Goal: Transaction & Acquisition: Purchase product/service

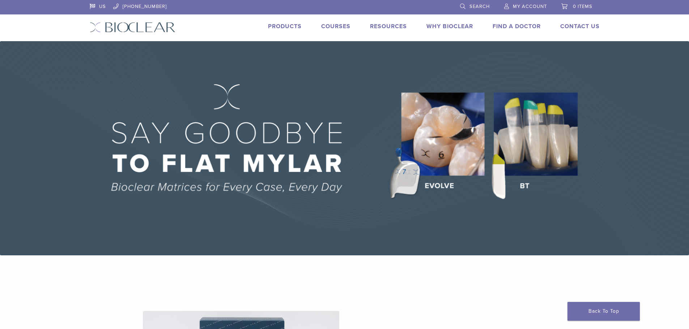
click at [538, 9] on span "My Account" at bounding box center [530, 7] width 34 height 6
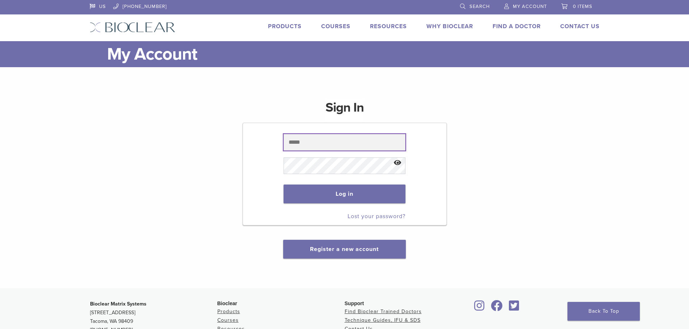
click at [321, 143] on input "text" at bounding box center [344, 142] width 122 height 17
type input "**********"
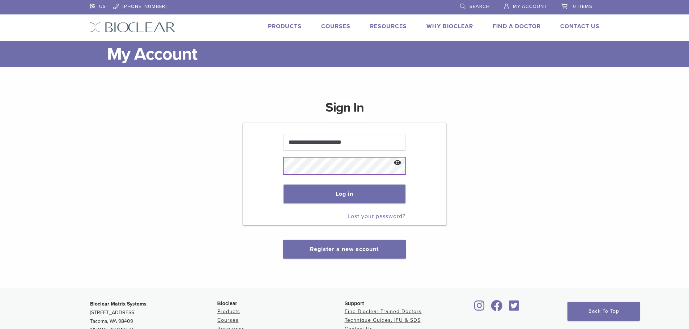
click at [283, 185] on button "Log in" at bounding box center [344, 194] width 122 height 19
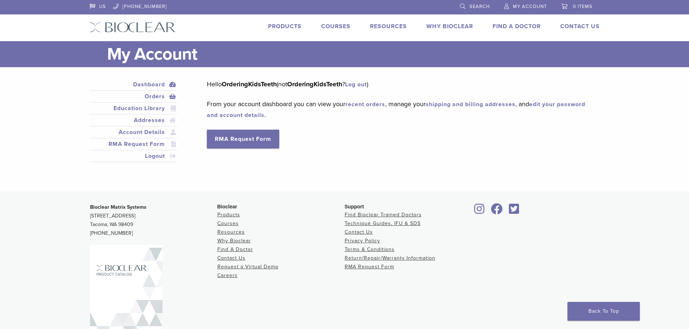
click at [154, 96] on link "Orders" at bounding box center [133, 96] width 85 height 9
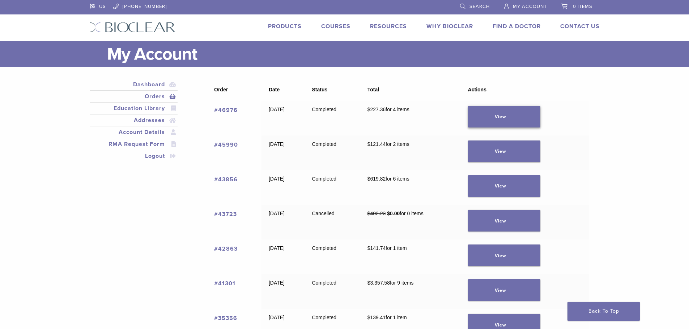
click at [507, 121] on link "View" at bounding box center [504, 117] width 72 height 22
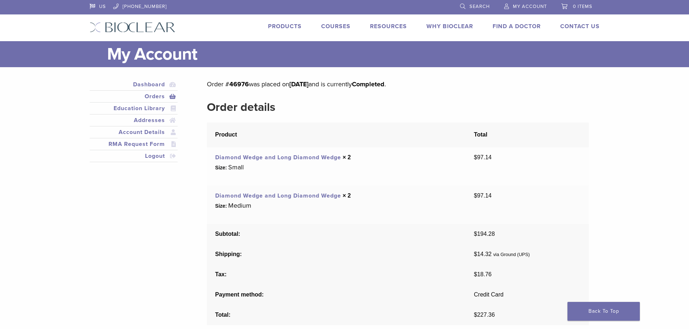
click at [154, 100] on link "Orders" at bounding box center [133, 96] width 85 height 9
click at [152, 97] on link "Orders" at bounding box center [133, 96] width 85 height 9
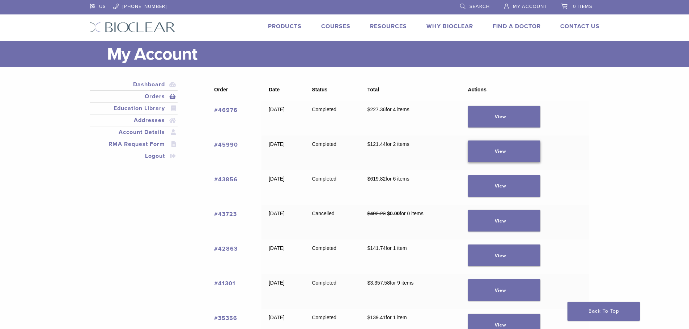
click at [523, 159] on link "View" at bounding box center [504, 152] width 72 height 22
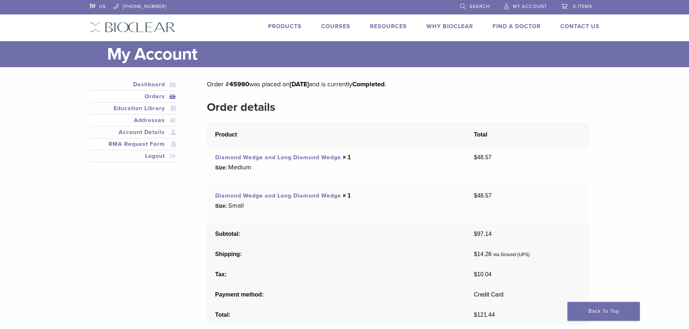
click at [294, 26] on link "Products" at bounding box center [285, 26] width 34 height 7
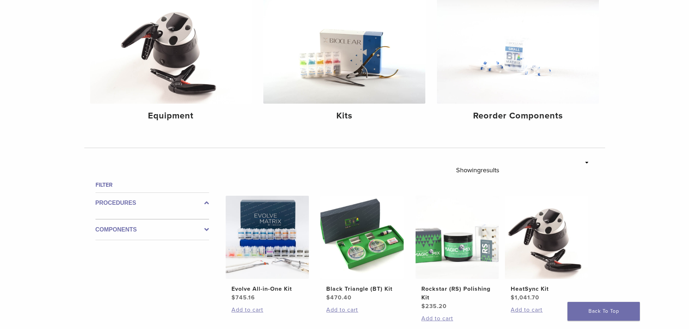
scroll to position [108, 0]
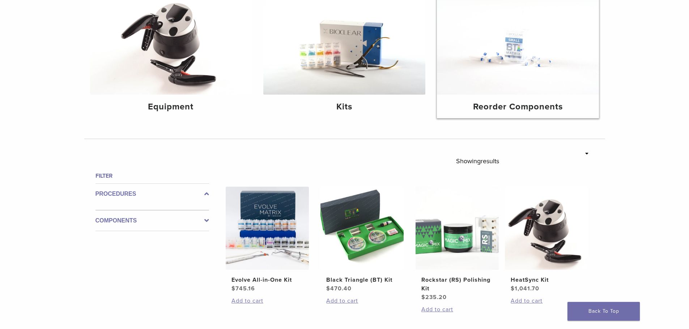
click at [541, 106] on h4 "Reorder Components" at bounding box center [518, 107] width 150 height 13
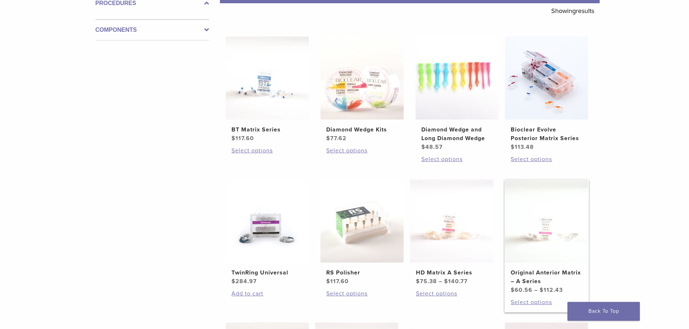
scroll to position [145, 0]
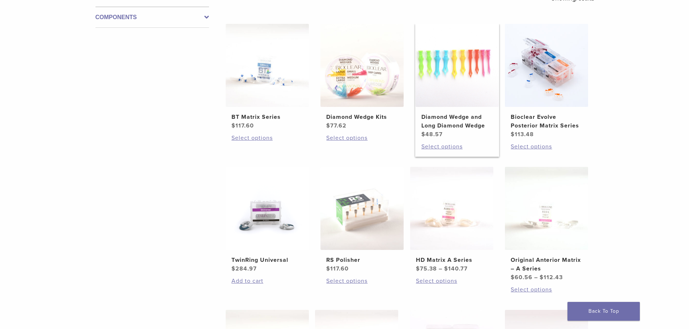
click at [480, 82] on img at bounding box center [456, 65] width 83 height 83
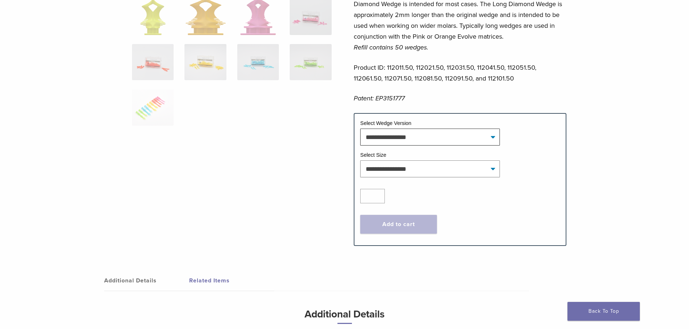
scroll to position [253, 0]
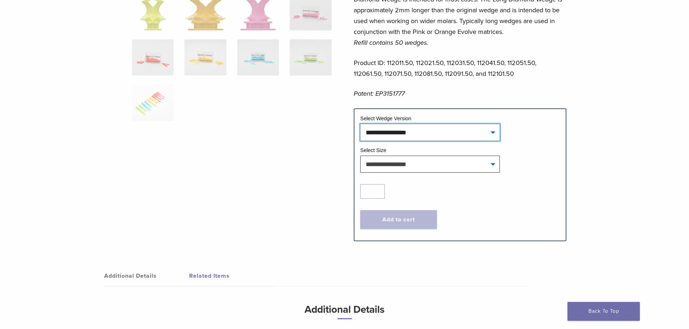
click at [476, 135] on select "**********" at bounding box center [430, 132] width 140 height 17
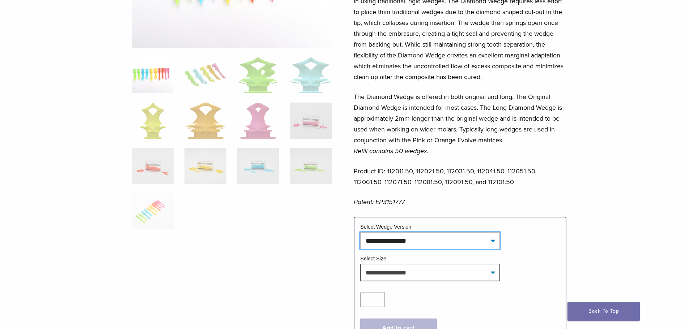
scroll to position [181, 0]
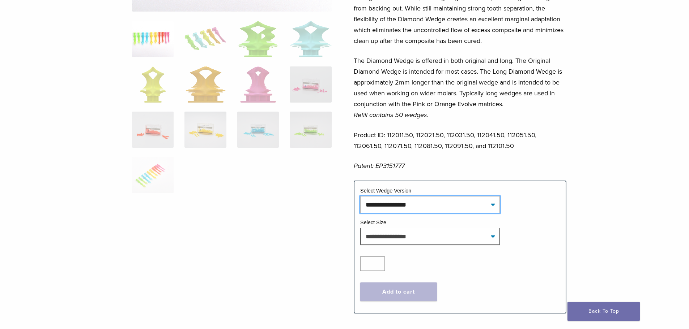
click at [428, 209] on select "**********" at bounding box center [430, 204] width 140 height 17
click at [360, 196] on select "**********" at bounding box center [430, 204] width 140 height 17
select select "**********"
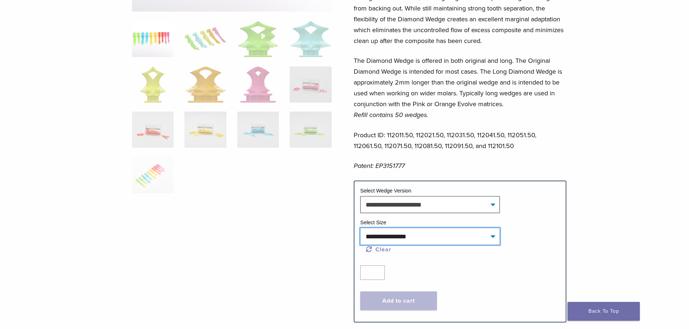
click at [402, 237] on select "**********" at bounding box center [430, 236] width 140 height 17
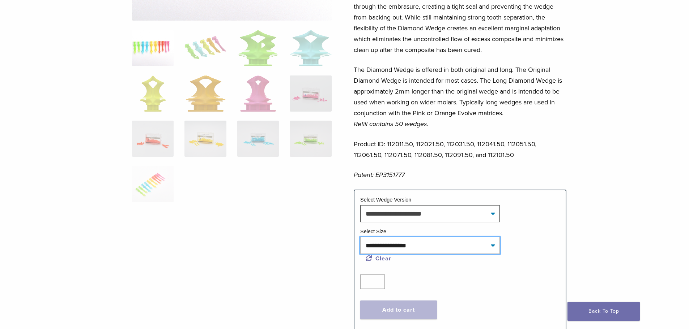
scroll to position [217, 0]
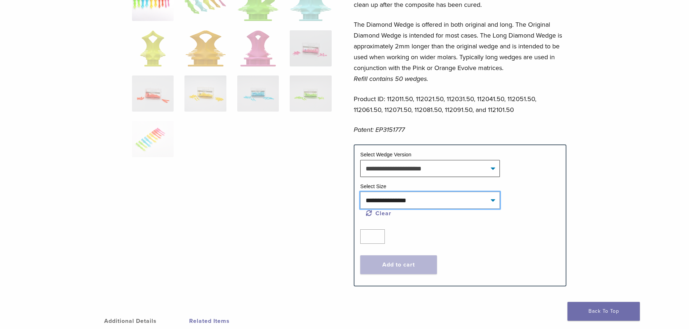
click at [410, 201] on select "**********" at bounding box center [430, 200] width 140 height 17
select select "******"
click at [360, 192] on select "**********" at bounding box center [430, 200] width 140 height 17
select select "**********"
select select "******"
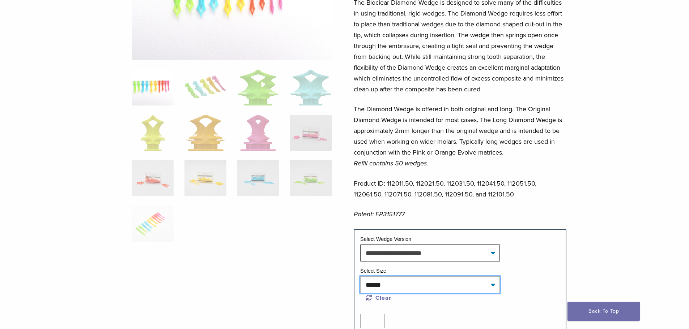
scroll to position [145, 0]
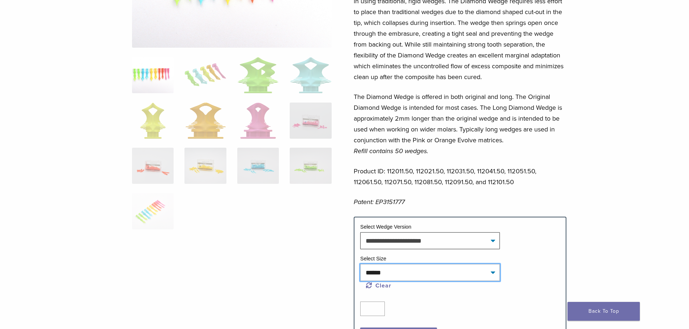
click at [409, 270] on select "**********" at bounding box center [430, 272] width 140 height 17
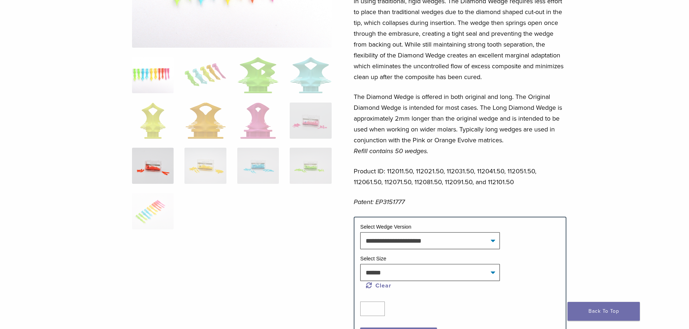
click at [154, 169] on img at bounding box center [153, 166] width 42 height 36
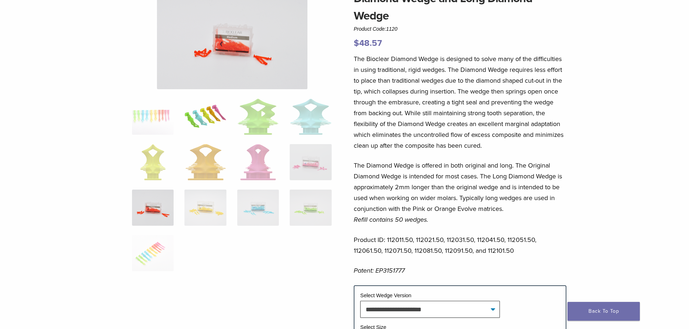
scroll to position [0, 0]
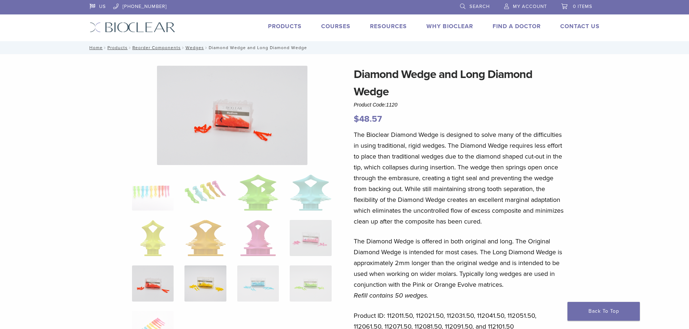
click at [212, 281] on img at bounding box center [205, 284] width 42 height 36
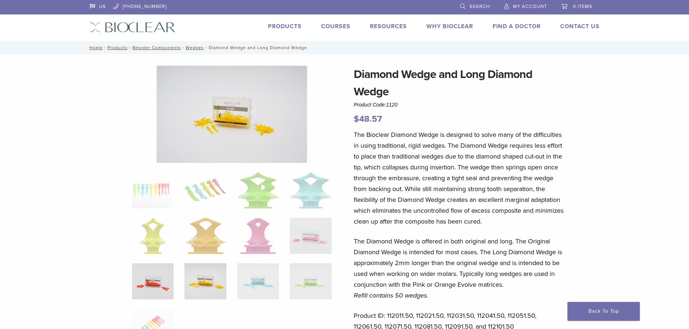
click at [161, 280] on img at bounding box center [153, 282] width 42 height 36
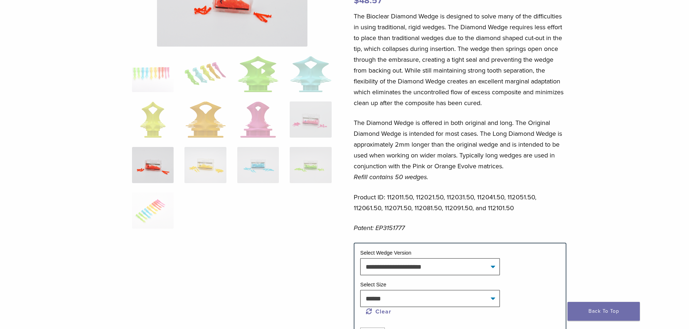
scroll to position [181, 0]
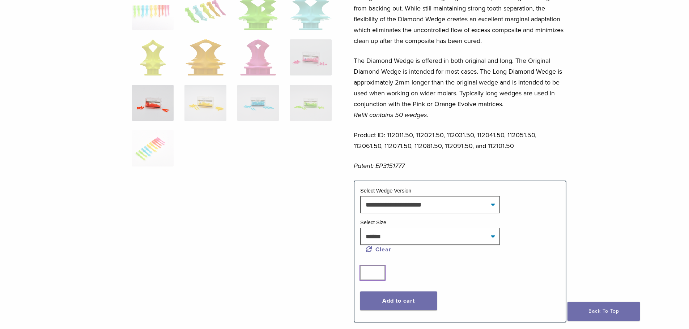
drag, startPoint x: 379, startPoint y: 271, endPoint x: 394, endPoint y: 273, distance: 16.0
type input "*"
click at [379, 271] on input "*" at bounding box center [372, 273] width 25 height 14
click at [403, 301] on button "Add to cart" at bounding box center [398, 301] width 77 height 19
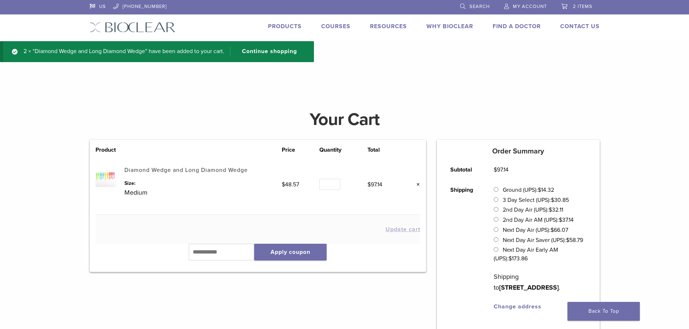
click at [154, 171] on link "Diamond Wedge and Long Diamond Wedge" at bounding box center [185, 170] width 123 height 7
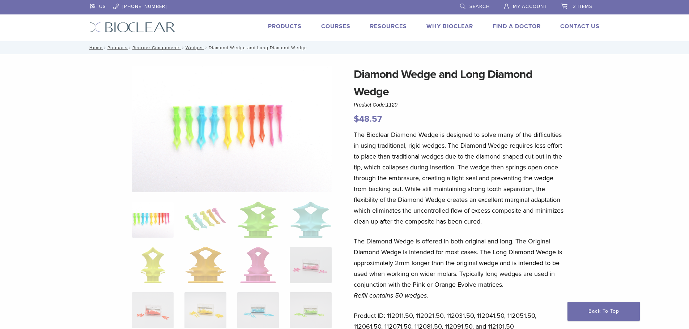
click at [524, 4] on span "My Account" at bounding box center [530, 7] width 34 height 6
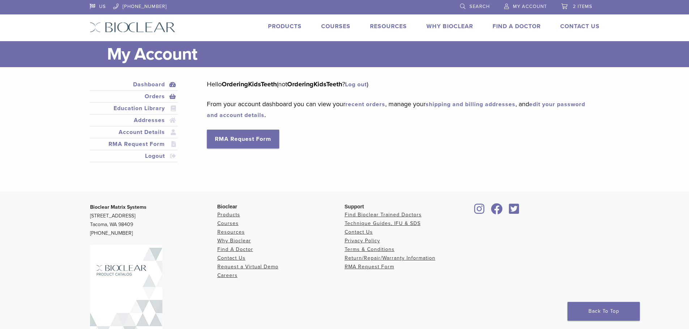
click at [157, 95] on link "Orders" at bounding box center [133, 96] width 85 height 9
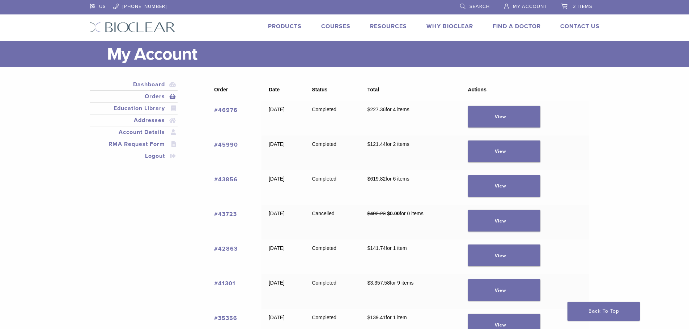
click at [229, 181] on link "#43856" at bounding box center [226, 179] width 24 height 7
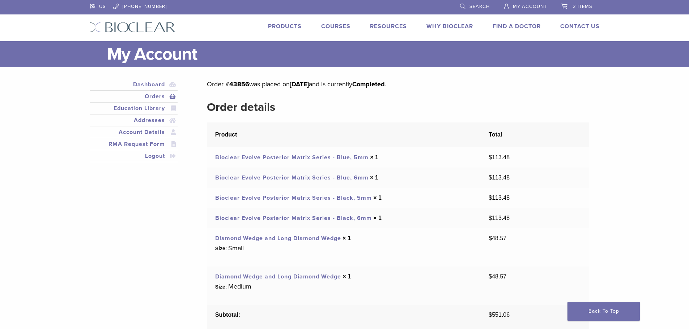
click at [290, 277] on link "Diamond Wedge and Long Diamond Wedge" at bounding box center [278, 276] width 126 height 7
click at [341, 157] on link "Bioclear Evolve Posterior Matrix Series - Blue, 5mm" at bounding box center [291, 157] width 153 height 7
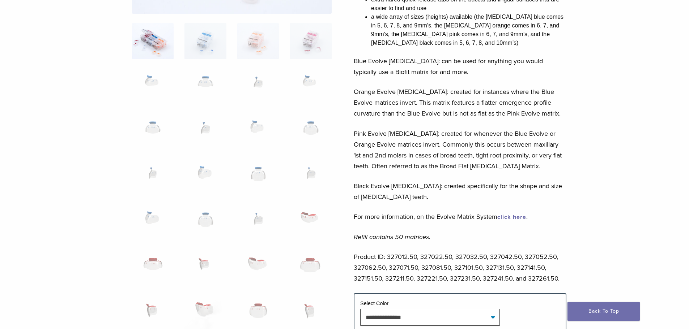
scroll to position [253, 0]
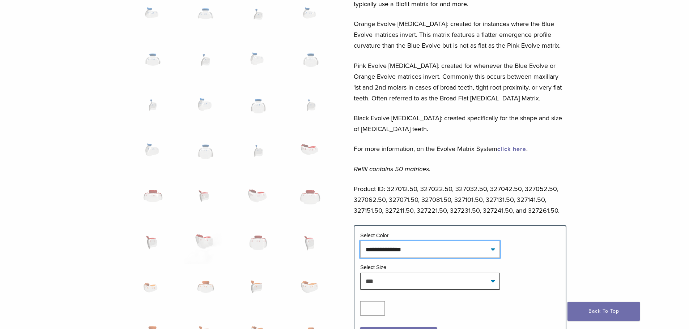
click at [428, 251] on select "**********" at bounding box center [430, 249] width 140 height 17
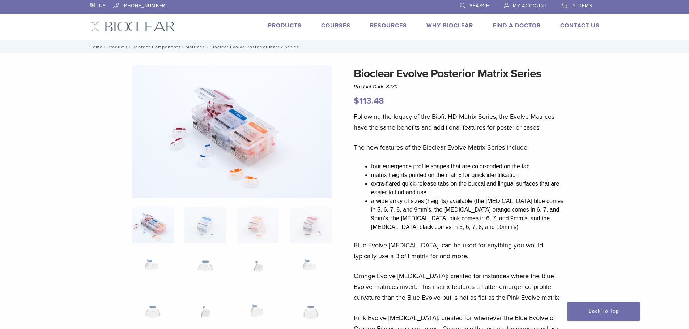
scroll to position [0, 0]
click at [577, 7] on span "2 items" at bounding box center [583, 7] width 20 height 6
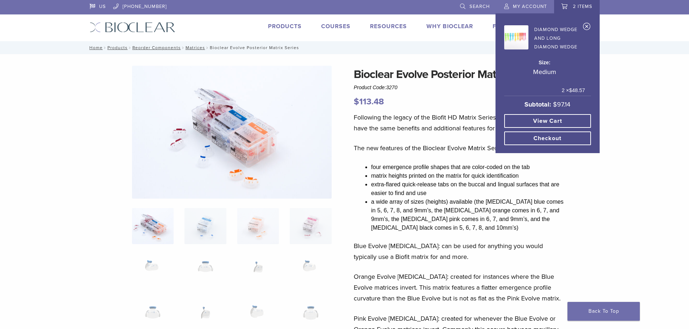
click at [548, 33] on link "Diamond Wedge and Long Diamond Wedge" at bounding box center [544, 37] width 81 height 28
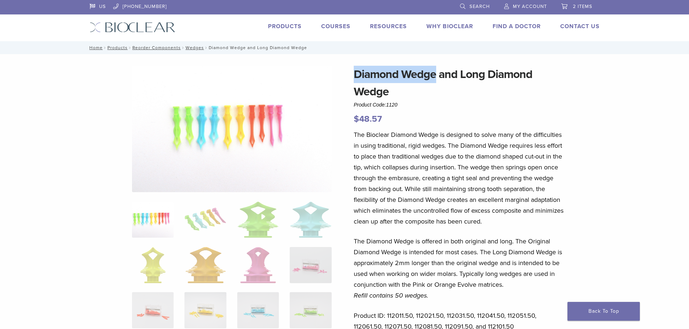
drag, startPoint x: 436, startPoint y: 74, endPoint x: 354, endPoint y: 80, distance: 83.0
click at [354, 80] on h1 "Diamond Wedge and Long Diamond Wedge" at bounding box center [460, 83] width 213 height 35
click at [499, 110] on div "Diamond Wedge and Long Diamond Wedge Product Code: 1120 $ 48.57" at bounding box center [460, 96] width 213 height 60
click at [533, 3] on link "My Account" at bounding box center [525, 5] width 43 height 11
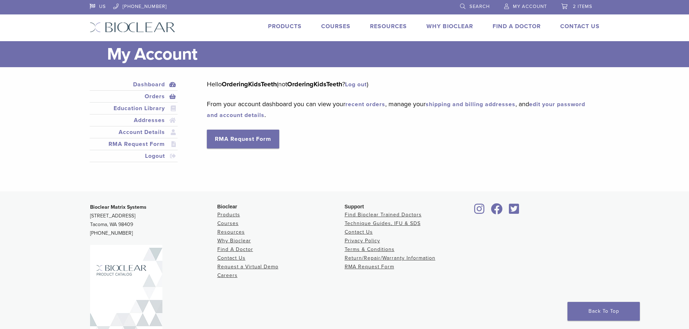
click at [148, 94] on link "Orders" at bounding box center [133, 96] width 85 height 9
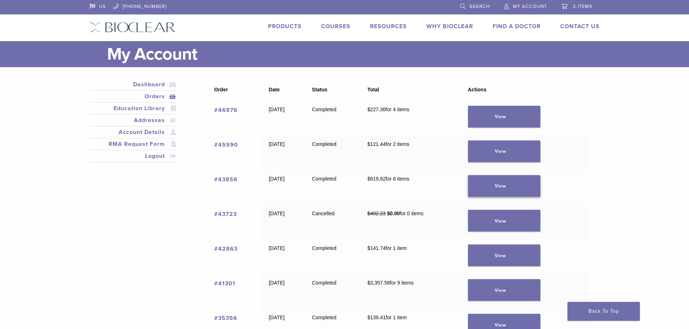
click at [517, 192] on link "View" at bounding box center [504, 186] width 72 height 22
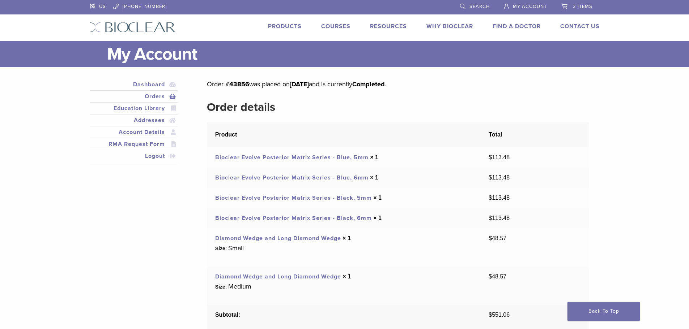
click at [310, 158] on link "Bioclear Evolve Posterior Matrix Series - Blue, 5mm" at bounding box center [291, 157] width 153 height 7
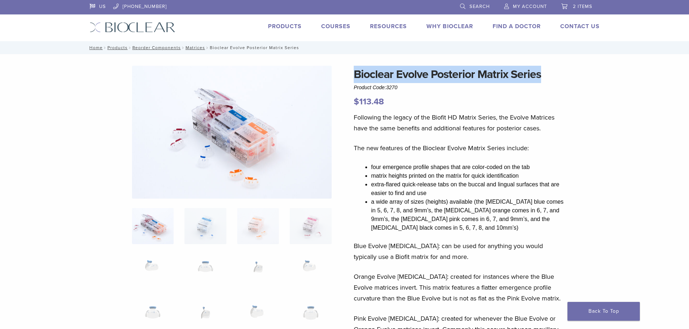
drag, startPoint x: 547, startPoint y: 75, endPoint x: 355, endPoint y: 74, distance: 192.7
click at [355, 74] on h1 "Bioclear Evolve Posterior Matrix Series" at bounding box center [460, 74] width 213 height 17
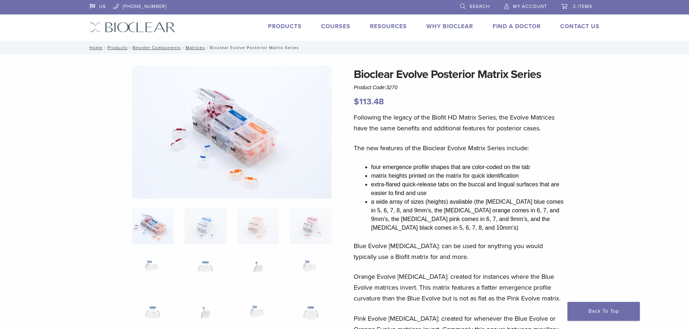
click at [432, 102] on p "$ 113.48" at bounding box center [460, 101] width 213 height 13
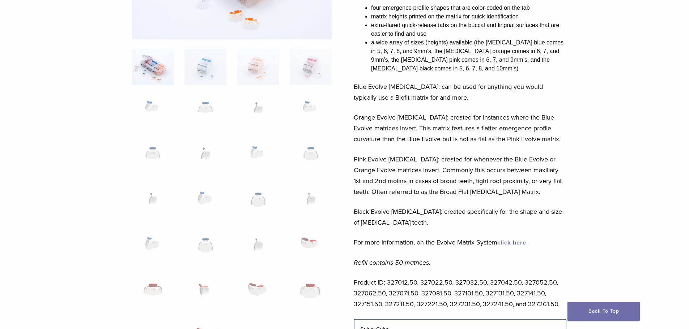
scroll to position [289, 0]
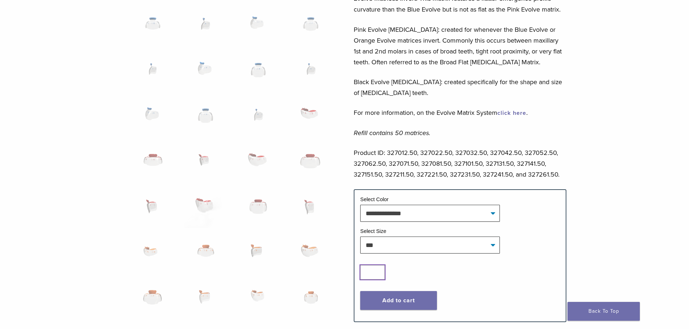
click at [378, 272] on input "*" at bounding box center [372, 272] width 25 height 14
type input "*"
click at [378, 272] on input "*" at bounding box center [372, 272] width 25 height 14
click at [398, 304] on button "Add to cart" at bounding box center [398, 300] width 77 height 19
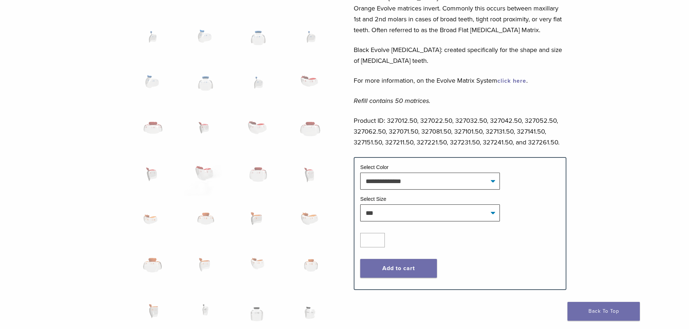
scroll to position [324, 0]
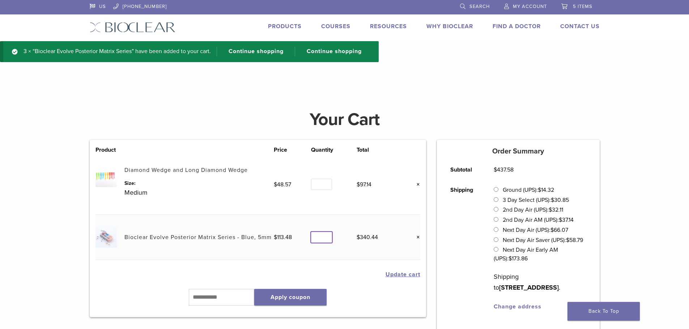
type input "*"
click at [326, 240] on input "*" at bounding box center [321, 237] width 21 height 11
click at [392, 274] on button "Update cart" at bounding box center [402, 275] width 35 height 6
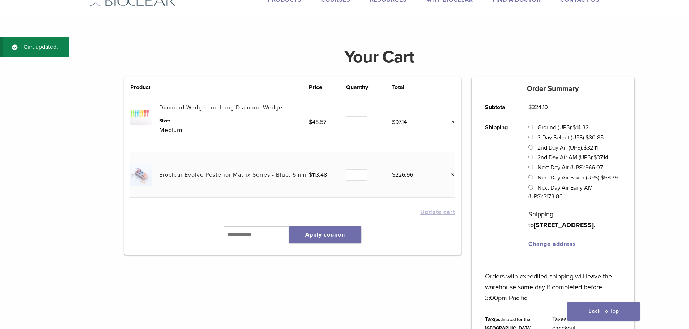
scroll to position [27, 0]
click at [345, 278] on div "Product Price Quantity Total Diamond Wedge and Long Diamond Wedge Size: Medium …" at bounding box center [292, 242] width 347 height 331
click at [559, 247] on link "Change address" at bounding box center [552, 243] width 48 height 7
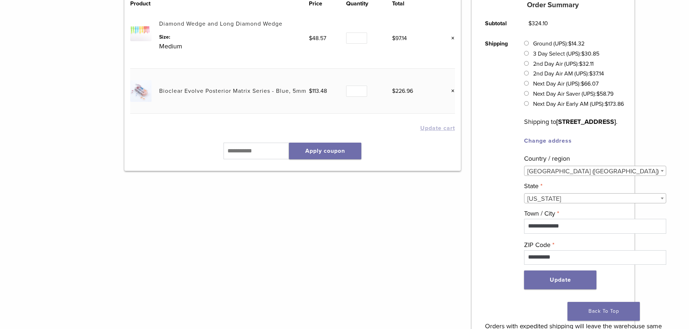
scroll to position [99, 0]
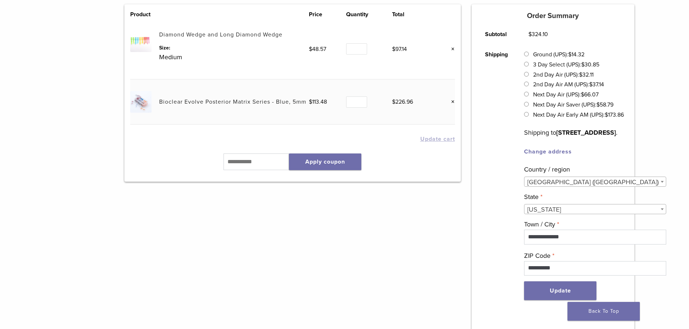
click at [562, 155] on link "Change address" at bounding box center [548, 151] width 48 height 7
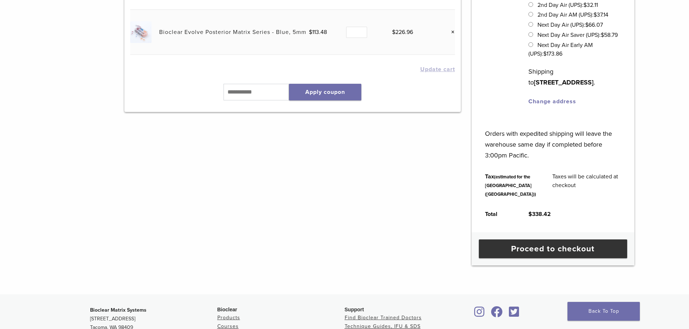
scroll to position [171, 0]
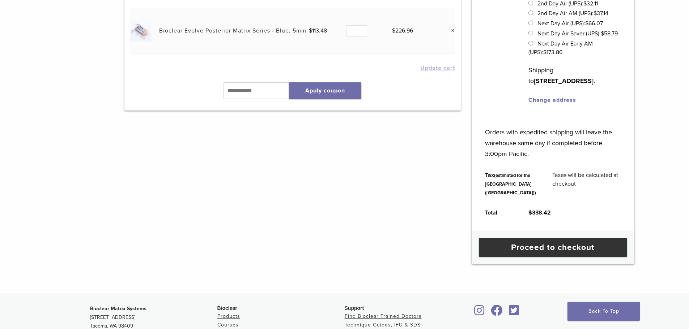
click at [546, 77] on strong "1130 PROFESSIONAL LN, MOUNT PLEASANT, SC 29466-7193" at bounding box center [564, 81] width 60 height 8
click at [559, 104] on link "Change address" at bounding box center [552, 100] width 48 height 7
select select "**"
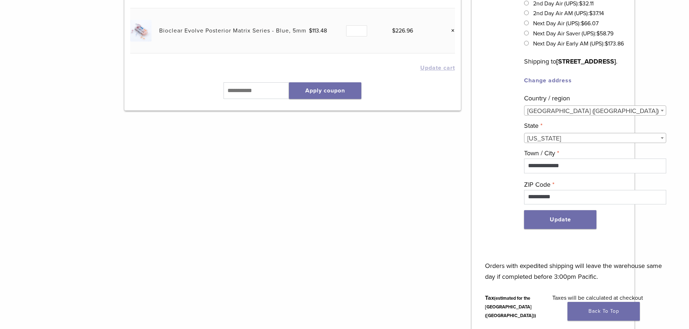
click at [572, 116] on span "United States (US)" at bounding box center [594, 111] width 141 height 10
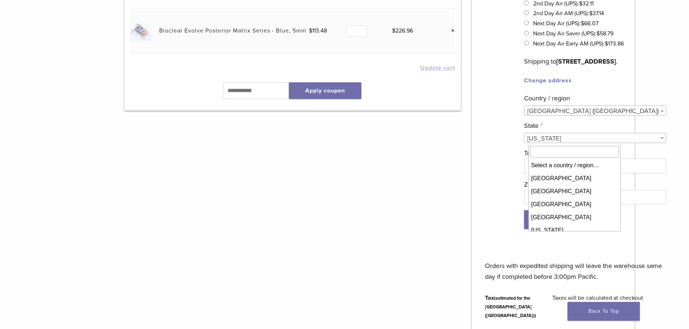
scroll to position [3067, 0]
click at [572, 116] on span "United States (US)" at bounding box center [594, 111] width 141 height 10
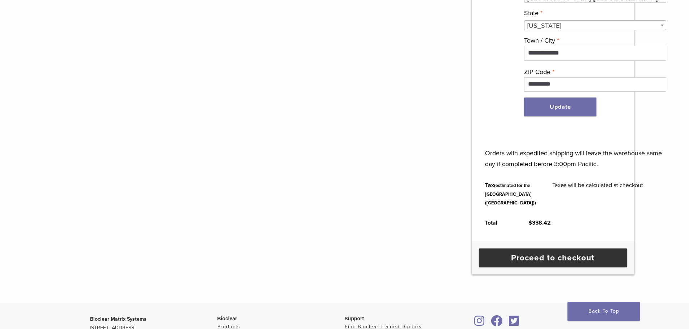
scroll to position [279, 0]
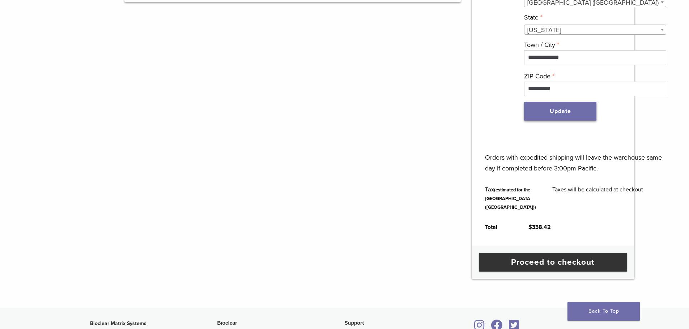
click at [569, 121] on button "Update" at bounding box center [560, 111] width 72 height 19
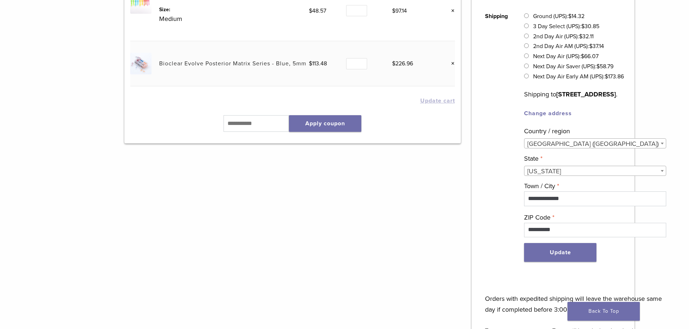
scroll to position [134, 0]
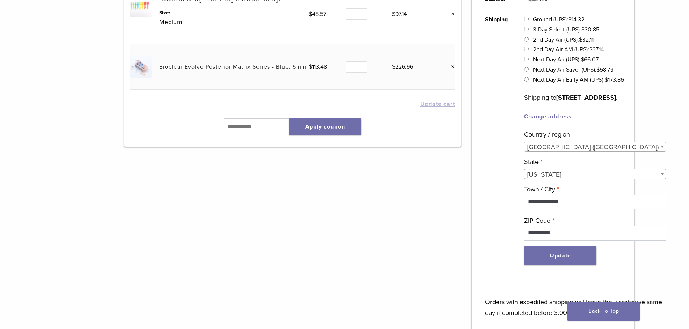
click at [595, 102] on strong "[STREET_ADDRESS]" at bounding box center [586, 98] width 60 height 8
click at [574, 102] on strong "[STREET_ADDRESS]" at bounding box center [586, 98] width 60 height 8
click at [569, 102] on strong "[STREET_ADDRESS]" at bounding box center [586, 98] width 60 height 8
click at [548, 265] on button "Update" at bounding box center [560, 256] width 72 height 19
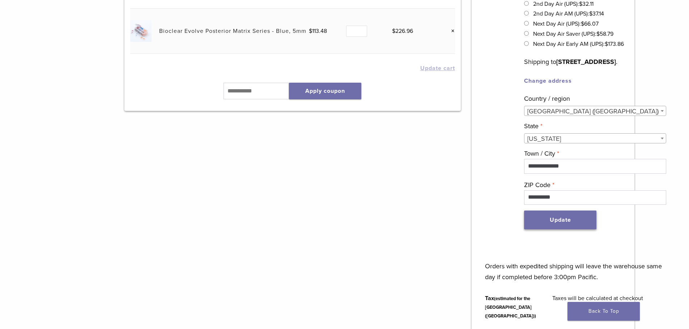
scroll to position [171, 0]
click at [576, 229] on button "Update" at bounding box center [560, 219] width 72 height 19
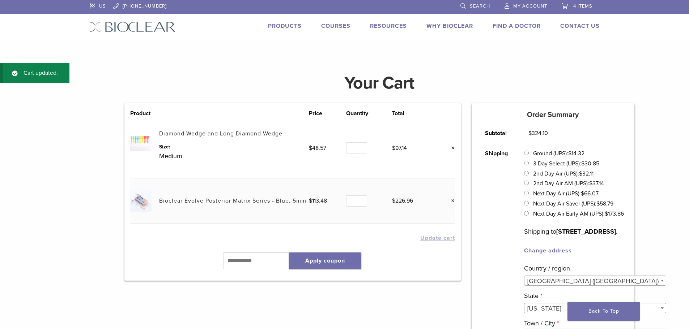
scroll to position [0, 0]
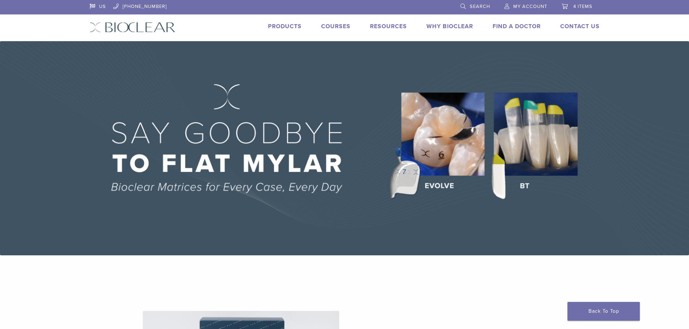
click at [577, 5] on span "4 items" at bounding box center [582, 7] width 19 height 6
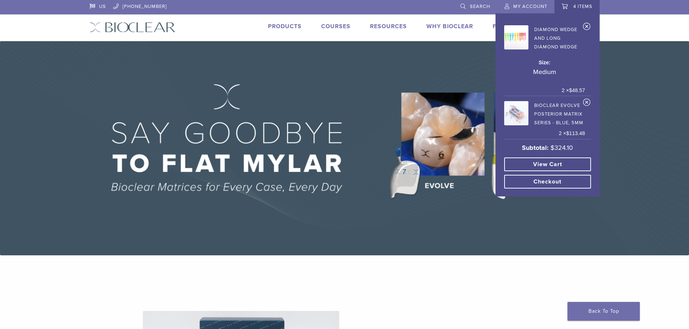
click at [562, 161] on link "View cart" at bounding box center [547, 165] width 87 height 14
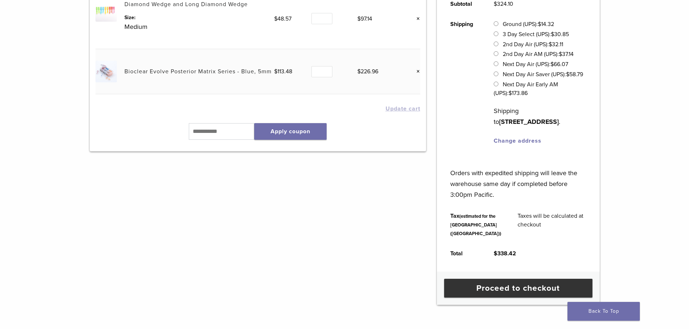
scroll to position [157, 0]
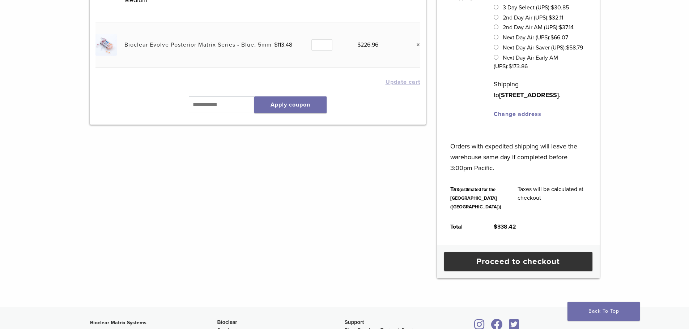
click at [512, 118] on link "Change address" at bounding box center [518, 114] width 48 height 7
select select "**"
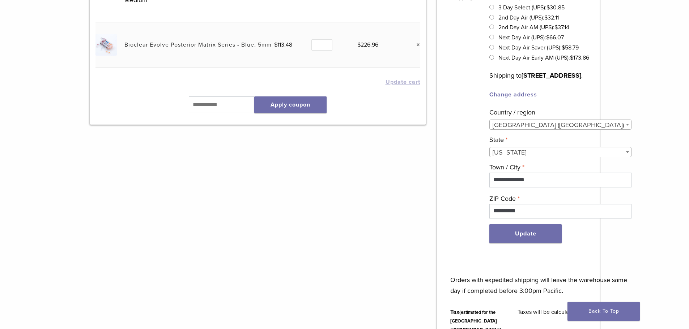
click at [630, 120] on div "Your Cart Product Price Quantity Total Diamond Wedge and Long Diamond Wedge Siz…" at bounding box center [344, 154] width 689 height 495
click at [547, 243] on button "Update" at bounding box center [525, 234] width 72 height 19
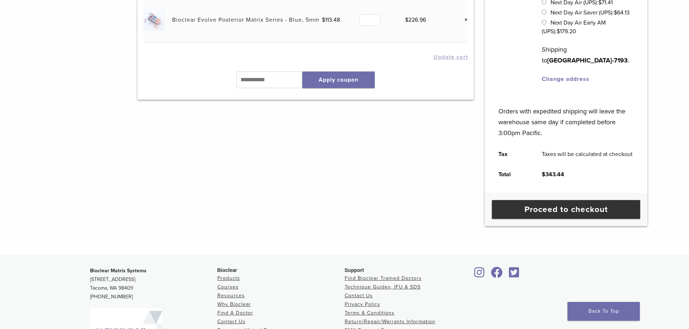
scroll to position [187, 0]
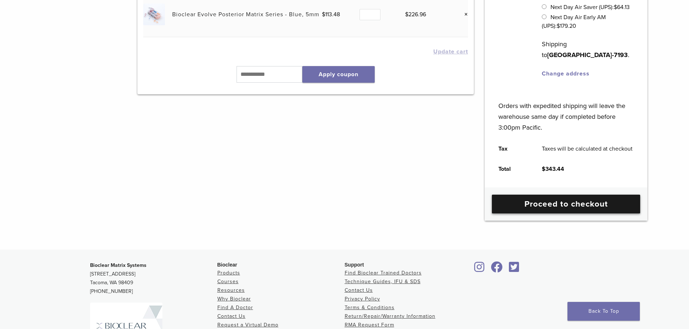
click at [536, 202] on link "Proceed to checkout" at bounding box center [566, 204] width 148 height 19
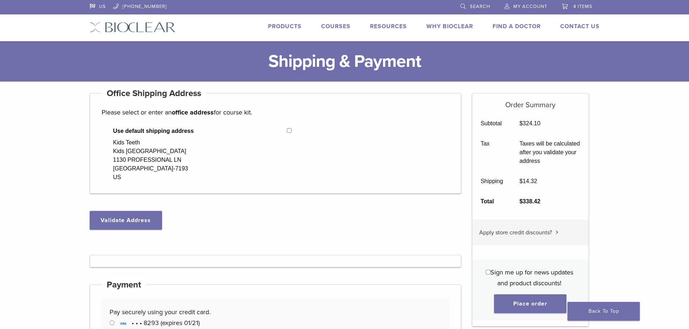
select select "**"
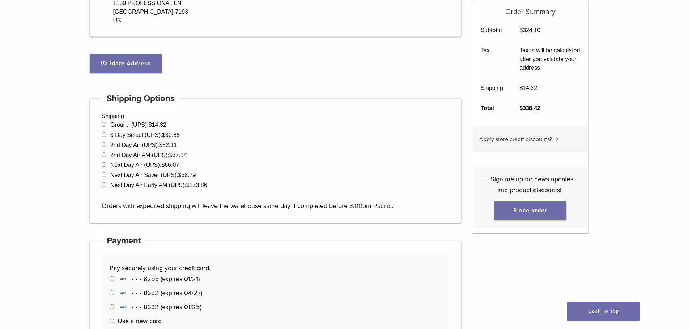
scroll to position [72, 0]
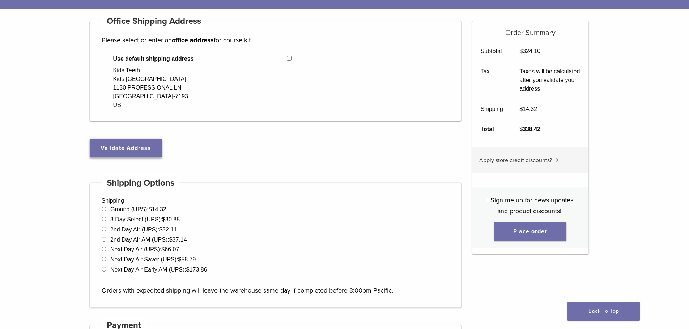
click at [153, 146] on button "Validate Address" at bounding box center [126, 148] width 72 height 19
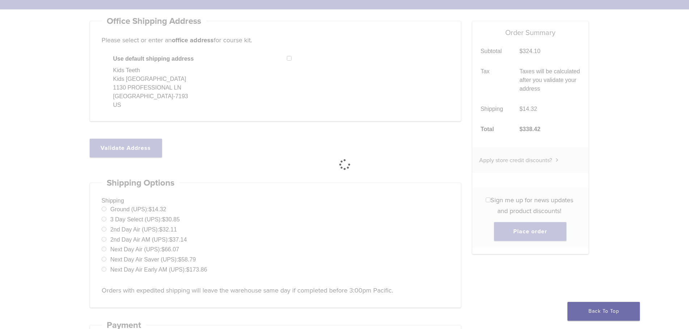
select select "**"
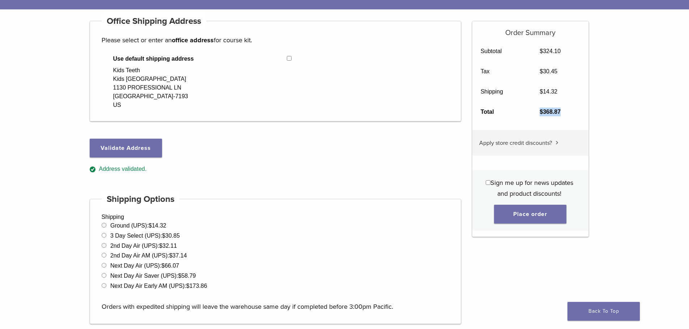
drag, startPoint x: 564, startPoint y: 112, endPoint x: 533, endPoint y: 117, distance: 31.5
click at [531, 117] on td "$ 368.87" at bounding box center [559, 112] width 57 height 20
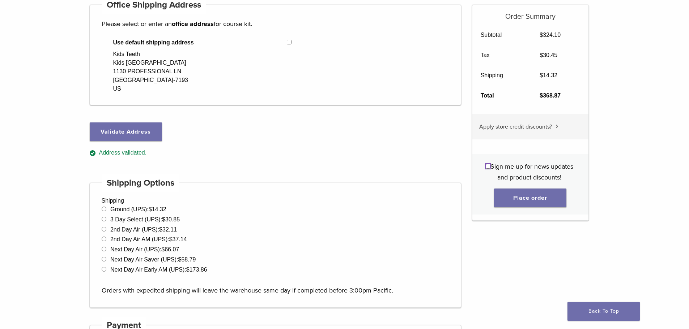
scroll to position [0, 0]
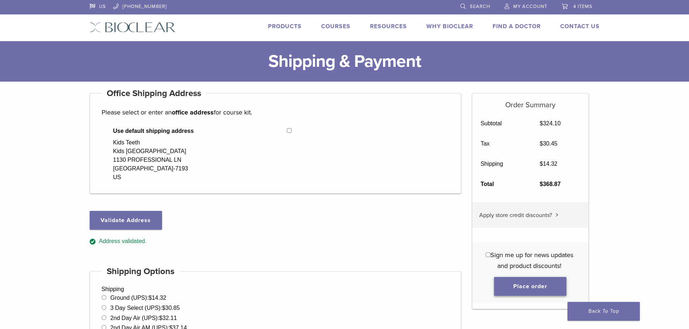
click at [527, 288] on button "Place order" at bounding box center [530, 286] width 72 height 19
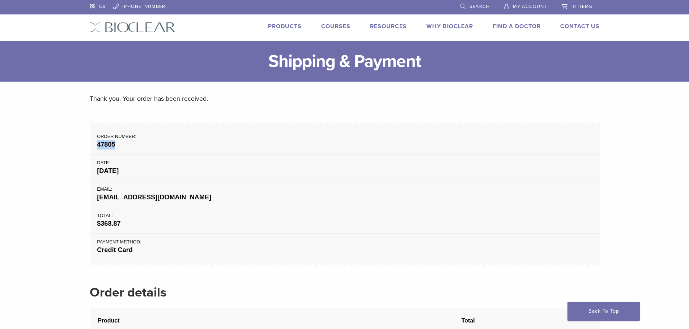
drag, startPoint x: 118, startPoint y: 143, endPoint x: 95, endPoint y: 141, distance: 23.2
click at [95, 141] on li "Order number: 47805" at bounding box center [345, 139] width 510 height 29
click at [191, 127] on li "Order number: 47805" at bounding box center [345, 139] width 510 height 29
